Goal: Task Accomplishment & Management: Complete application form

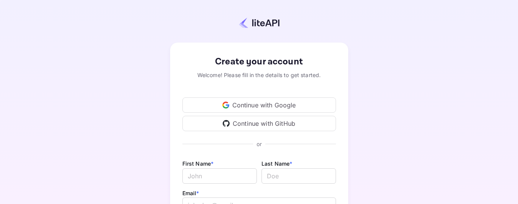
click at [257, 107] on div "Continue with Google" at bounding box center [259, 105] width 154 height 15
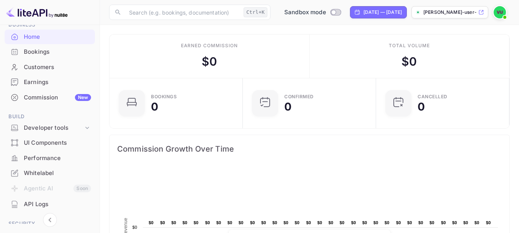
click at [75, 78] on div "Earnings" at bounding box center [57, 82] width 67 height 9
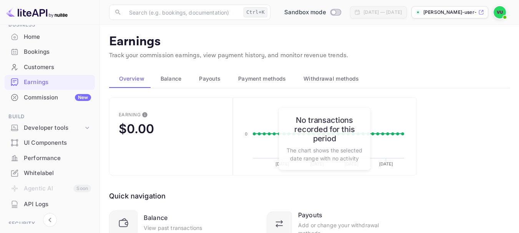
click at [62, 41] on div "Home" at bounding box center [57, 37] width 67 height 9
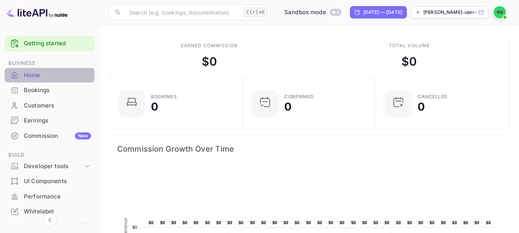
click at [45, 75] on div "Home" at bounding box center [57, 75] width 67 height 9
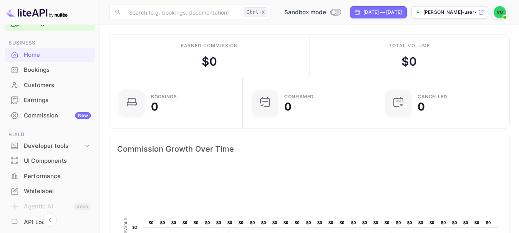
scroll to position [38, 0]
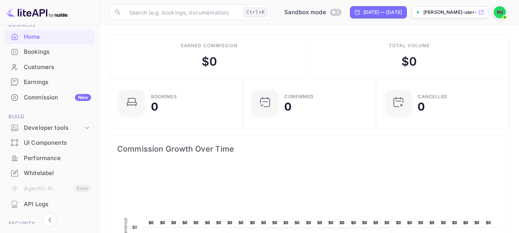
click at [77, 129] on div "Developer tools" at bounding box center [54, 128] width 60 height 9
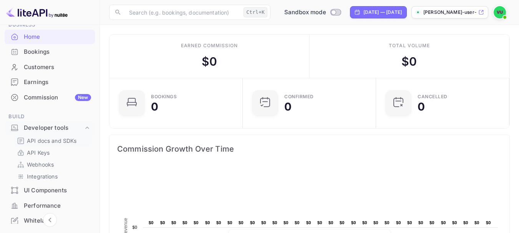
click at [58, 140] on p "API docs and SDKs" at bounding box center [52, 141] width 50 height 8
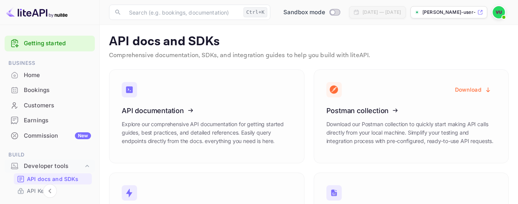
click at [501, 13] on img at bounding box center [499, 12] width 12 height 12
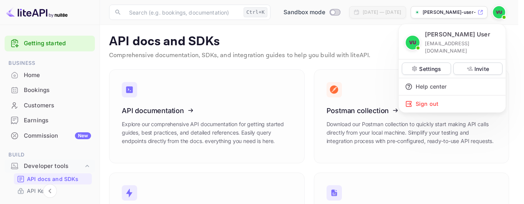
click at [102, 81] on div at bounding box center [262, 102] width 524 height 204
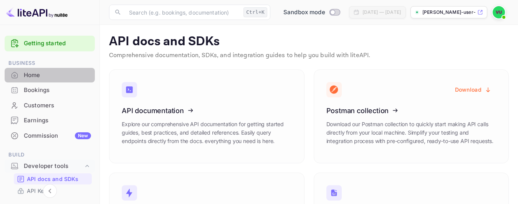
click at [50, 81] on div "Home" at bounding box center [50, 75] width 90 height 15
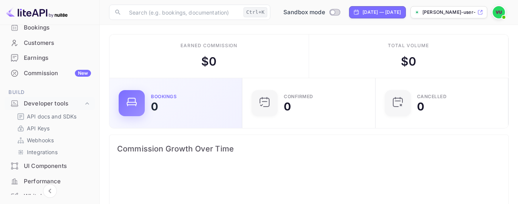
scroll to position [77, 0]
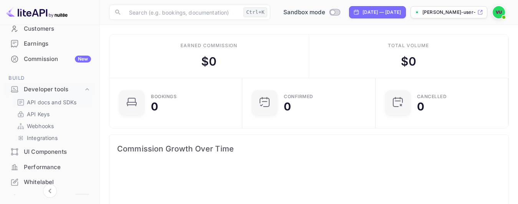
click at [48, 100] on p "API docs and SDKs" at bounding box center [52, 102] width 50 height 8
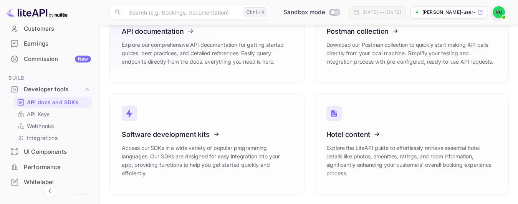
scroll to position [80, 0]
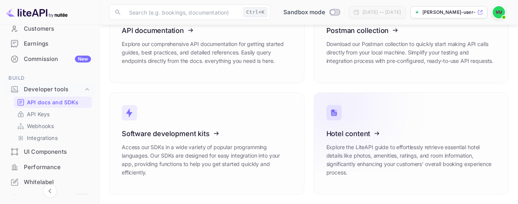
click at [346, 134] on icon at bounding box center [373, 132] width 119 height 79
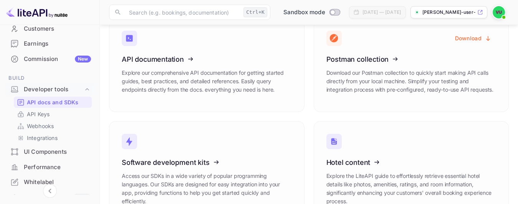
scroll to position [0, 0]
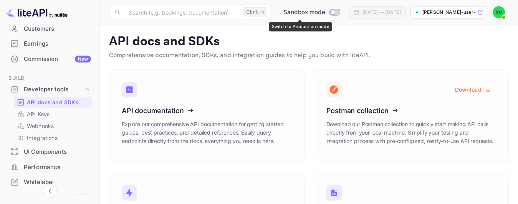
click at [325, 11] on input "Switch to Production mode" at bounding box center [332, 12] width 15 height 5
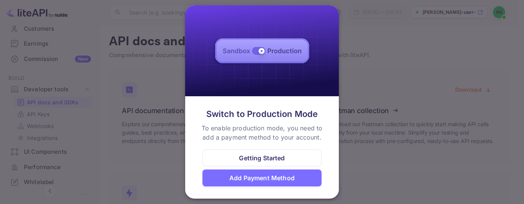
click at [276, 162] on div "Getting Started" at bounding box center [262, 158] width 46 height 9
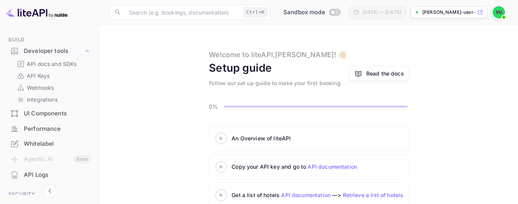
click at [393, 73] on div "Read the docs" at bounding box center [385, 74] width 38 height 8
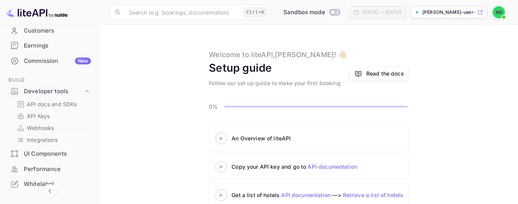
scroll to position [75, 0]
click at [48, 136] on p "Integrations" at bounding box center [42, 140] width 31 height 8
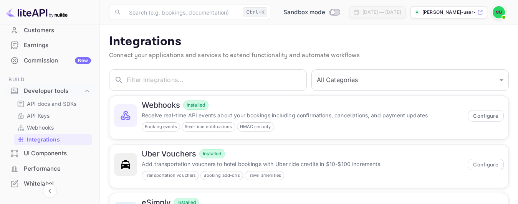
click at [363, 15] on div "Aug 25, 2025 — Sep 24, 2025" at bounding box center [382, 12] width 38 height 7
click at [57, 29] on div "Customers" at bounding box center [57, 30] width 67 height 9
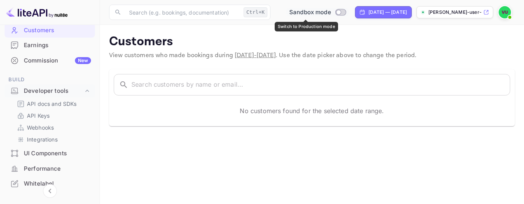
click at [333, 13] on input "Switch to Production mode" at bounding box center [338, 12] width 15 height 5
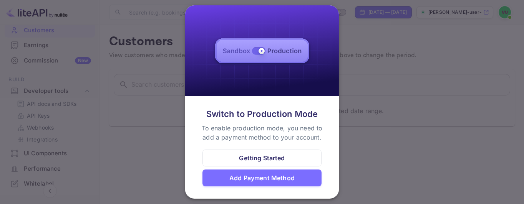
click at [263, 166] on div "Getting Started" at bounding box center [261, 158] width 119 height 17
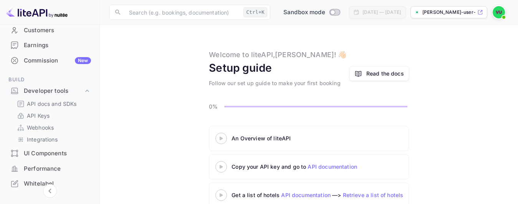
scroll to position [229, 0]
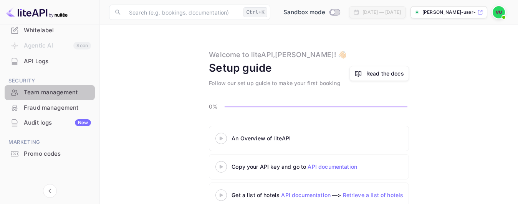
click at [74, 98] on div "Team management" at bounding box center [50, 92] width 90 height 15
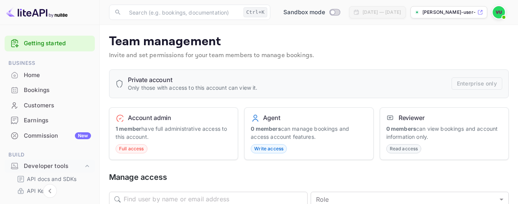
click at [63, 12] on img at bounding box center [36, 12] width 61 height 12
click at [293, 14] on span "Sandbox mode" at bounding box center [304, 12] width 42 height 9
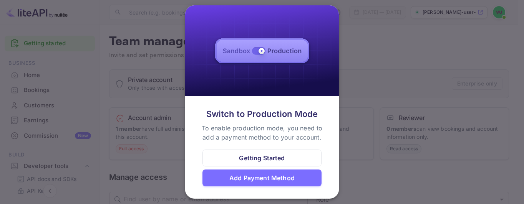
click at [434, 99] on div at bounding box center [262, 102] width 524 height 204
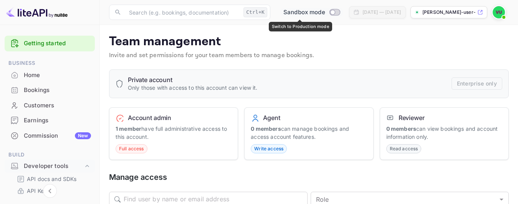
click at [325, 12] on input "Switch to Production mode" at bounding box center [332, 12] width 15 height 5
checkbox input "false"
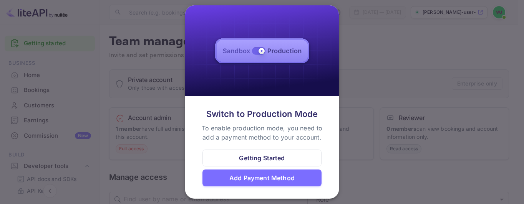
click at [249, 155] on div "Getting Started" at bounding box center [262, 158] width 46 height 9
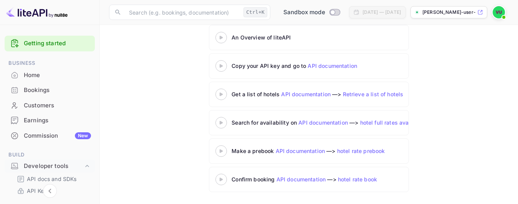
scroll to position [101, 0]
click at [331, 65] on link "API documentation" at bounding box center [333, 65] width 50 height 7
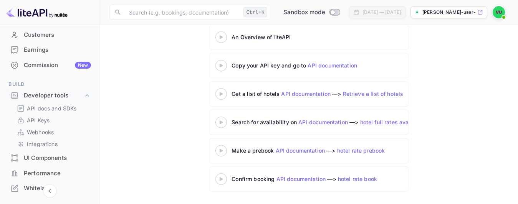
scroll to position [77, 0]
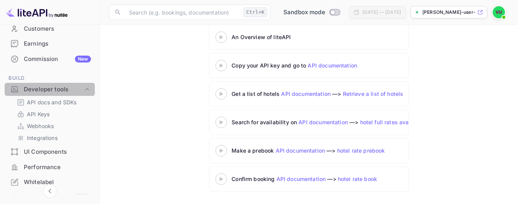
click at [59, 89] on div "Developer tools" at bounding box center [54, 89] width 60 height 9
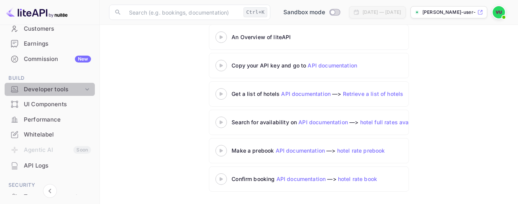
click at [59, 89] on div "Developer tools" at bounding box center [54, 89] width 60 height 9
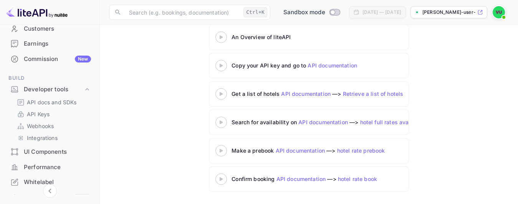
click at [66, 96] on li "Developer tools" at bounding box center [50, 90] width 90 height 15
click at [63, 103] on p "API docs and SDKs" at bounding box center [52, 102] width 50 height 8
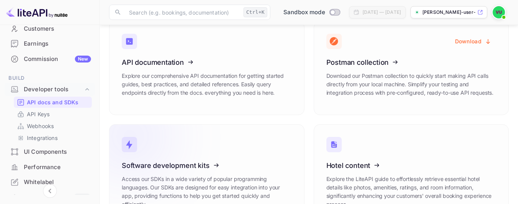
scroll to position [80, 0]
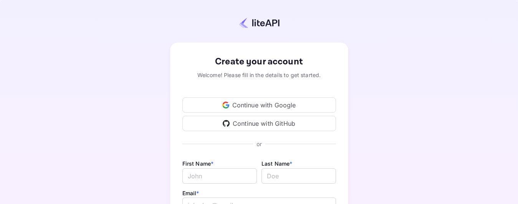
click at [244, 105] on div "Continue with Google" at bounding box center [259, 105] width 154 height 15
click at [232, 107] on div "Continue with Google" at bounding box center [259, 105] width 154 height 15
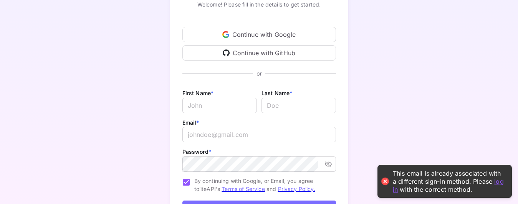
scroll to position [139, 0]
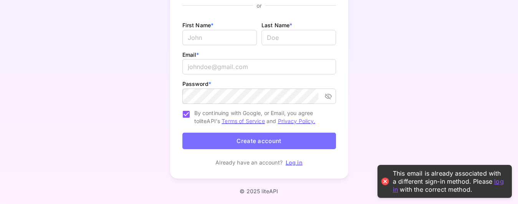
click at [290, 165] on link "Log in" at bounding box center [294, 162] width 17 height 7
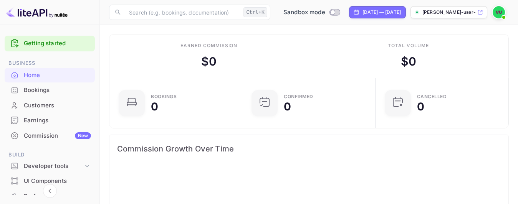
click at [60, 43] on link "Getting started" at bounding box center [57, 43] width 67 height 9
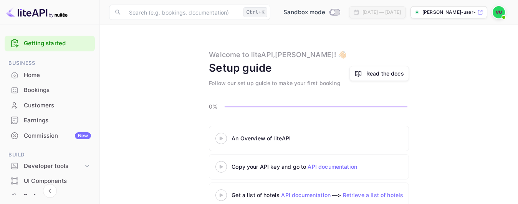
click at [392, 73] on div "Read the docs" at bounding box center [385, 74] width 38 height 8
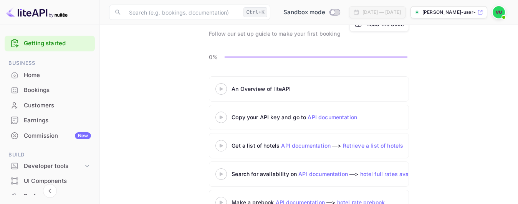
scroll to position [63, 0]
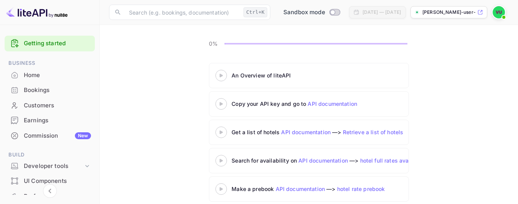
click at [329, 106] on link "API documentation" at bounding box center [333, 104] width 50 height 7
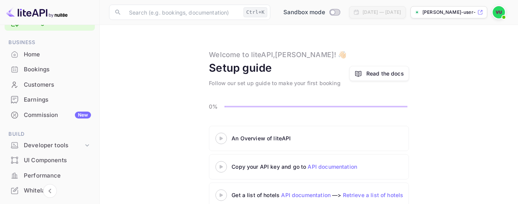
scroll to position [38, 0]
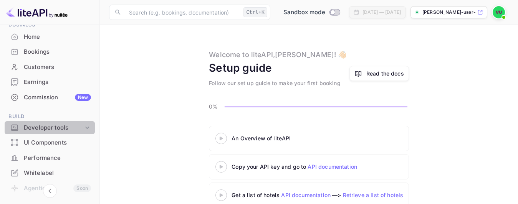
click at [61, 130] on div "Developer tools" at bounding box center [54, 128] width 60 height 9
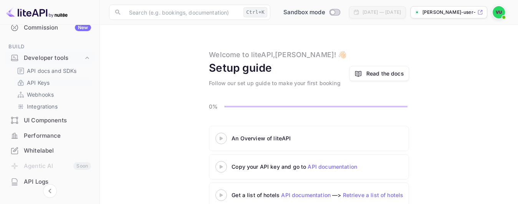
scroll to position [115, 0]
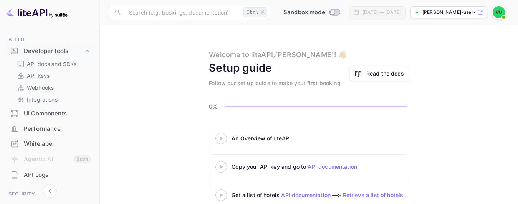
click at [66, 116] on div "UI Components" at bounding box center [57, 113] width 67 height 9
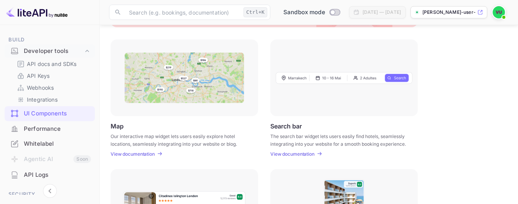
scroll to position [77, 0]
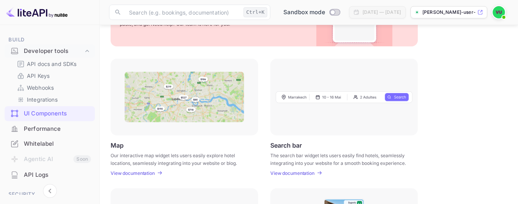
click at [46, 129] on div "Performance" at bounding box center [57, 129] width 67 height 9
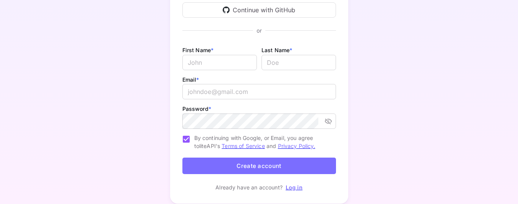
scroll to position [100, 0]
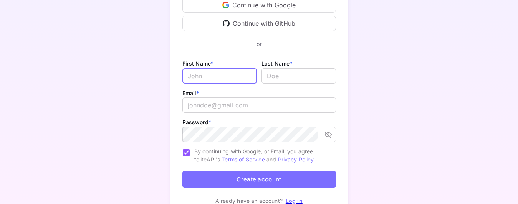
click at [209, 78] on input "Email *" at bounding box center [219, 75] width 75 height 15
click at [227, 76] on input "Email *" at bounding box center [219, 75] width 75 height 15
type input "[PERSON_NAME]"
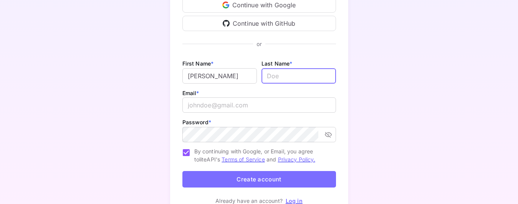
click at [295, 80] on input "lastName" at bounding box center [299, 75] width 75 height 15
type input "h"
click at [218, 102] on input "email" at bounding box center [259, 105] width 154 height 15
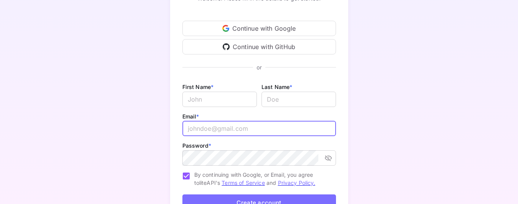
click at [237, 133] on input "email" at bounding box center [259, 128] width 154 height 15
click at [207, 124] on input "email" at bounding box center [259, 128] width 154 height 15
click at [205, 127] on input "email" at bounding box center [259, 128] width 154 height 15
click at [221, 128] on input "email" at bounding box center [259, 128] width 154 height 15
paste input "xokocab534@camjoint.com"
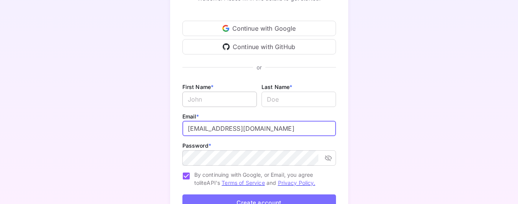
type input "xokocab534@camjoint.com"
click at [217, 102] on input "Email *" at bounding box center [219, 99] width 75 height 15
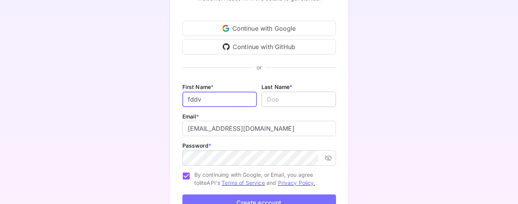
type input "fddv"
click at [290, 101] on input "lastName" at bounding box center [299, 99] width 75 height 15
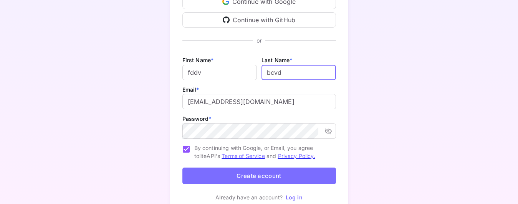
scroll to position [115, 0]
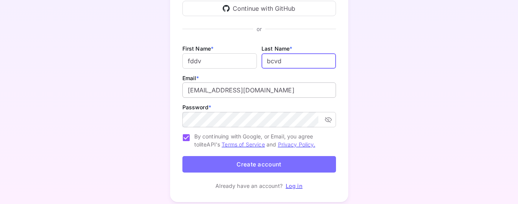
type input "bcvd"
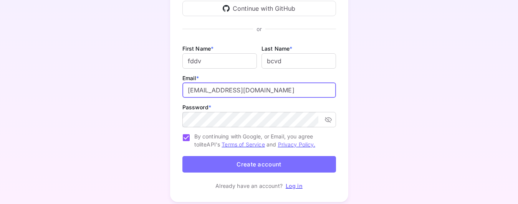
drag, startPoint x: 280, startPoint y: 91, endPoint x: 186, endPoint y: 94, distance: 94.2
click at [186, 94] on input "xokocab534@camjoint.com" at bounding box center [259, 90] width 154 height 15
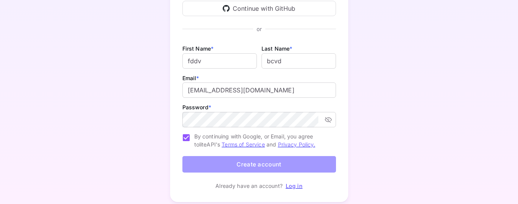
click at [251, 161] on button "Create account" at bounding box center [259, 164] width 154 height 17
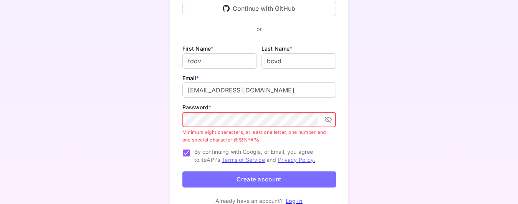
click at [327, 121] on icon "toggle password visibility" at bounding box center [329, 120] width 8 height 8
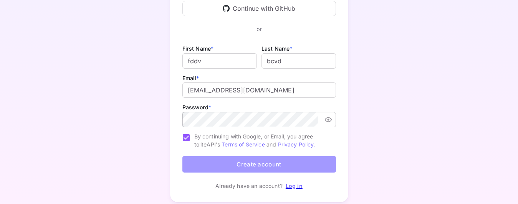
click at [257, 159] on button "Create account" at bounding box center [259, 164] width 154 height 17
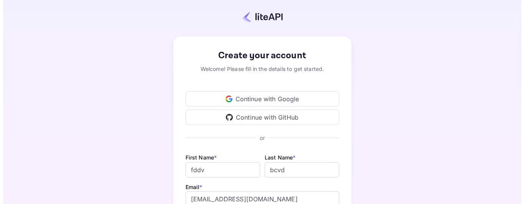
scroll to position [0, 0]
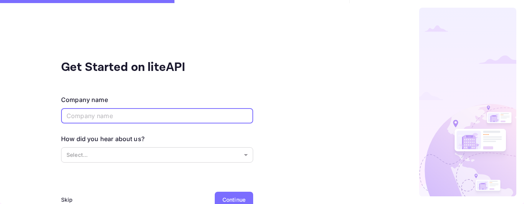
click at [124, 114] on input "text" at bounding box center [157, 115] width 192 height 15
type input "mn v"
click at [103, 163] on div "How did you hear about us? Select... ​" at bounding box center [157, 149] width 192 height 30
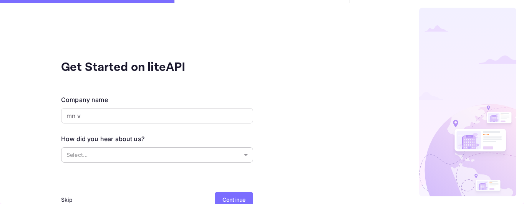
click at [104, 158] on body "Get Started on liteAPI Company name mn v ​ How did you hear about us? Select...…" at bounding box center [262, 102] width 524 height 204
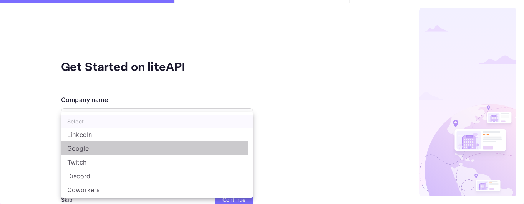
click at [115, 151] on li "Google" at bounding box center [157, 149] width 192 height 14
type input "Google"
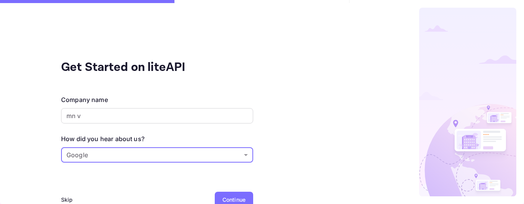
click at [239, 193] on div "Continue" at bounding box center [234, 199] width 38 height 15
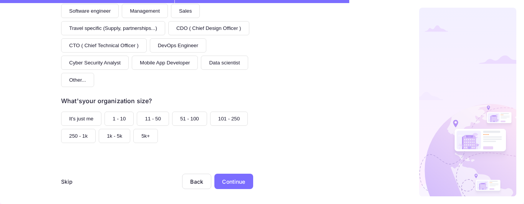
scroll to position [167, 0]
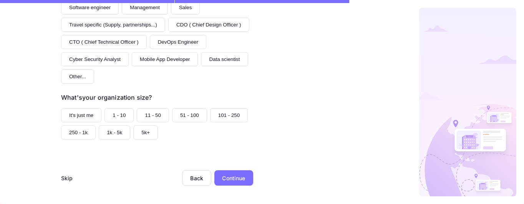
click at [62, 175] on div "Skip" at bounding box center [67, 178] width 12 height 8
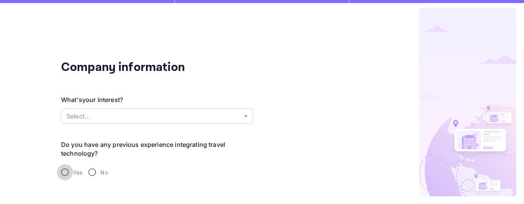
click at [66, 170] on input "Yes" at bounding box center [65, 172] width 16 height 16
radio input "true"
click at [93, 175] on input "No" at bounding box center [92, 172] width 16 height 16
radio input "true"
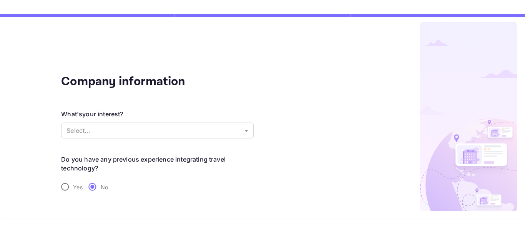
scroll to position [21, 0]
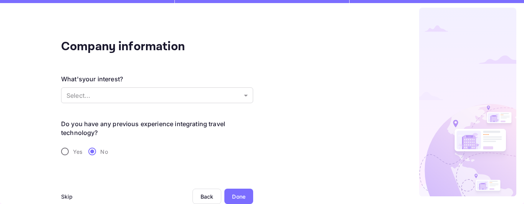
click at [66, 196] on div "Skip" at bounding box center [67, 197] width 12 height 8
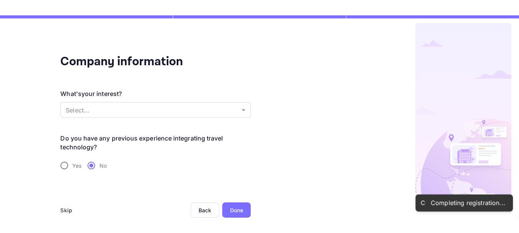
scroll to position [0, 0]
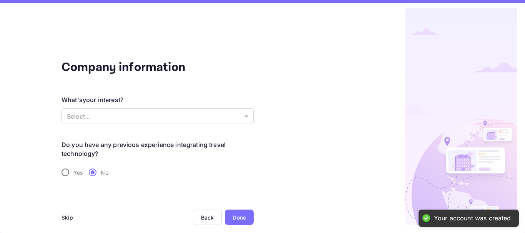
click at [70, 204] on div "Skip" at bounding box center [67, 218] width 12 height 8
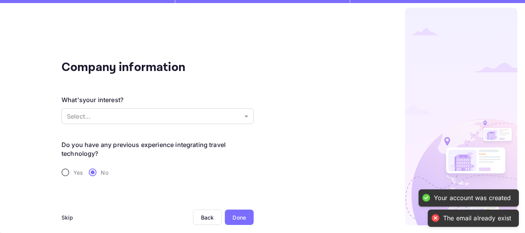
click at [70, 204] on div "Skip" at bounding box center [67, 218] width 12 height 8
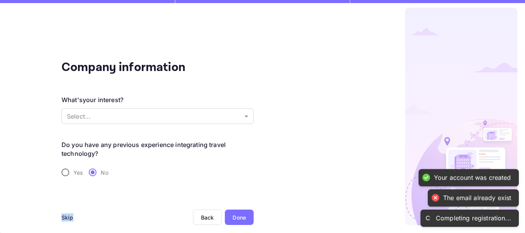
click at [70, 204] on div "Skip" at bounding box center [67, 218] width 12 height 8
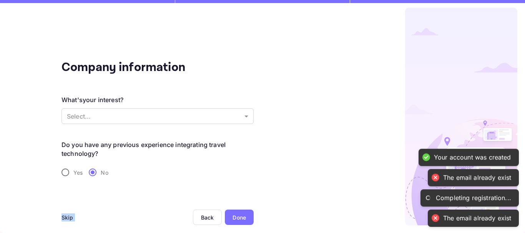
click at [70, 204] on div "Skip" at bounding box center [67, 218] width 12 height 8
